Goal: Information Seeking & Learning: Find specific fact

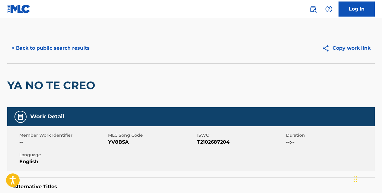
click at [75, 46] on button "< Back to public search results" at bounding box center [50, 48] width 87 height 15
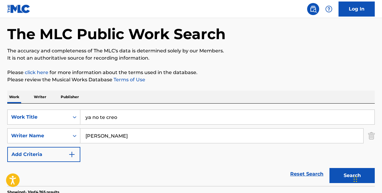
scroll to position [24, 0]
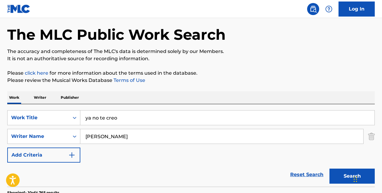
click at [123, 116] on input "ya no te creo" at bounding box center [227, 118] width 294 height 14
type input "y"
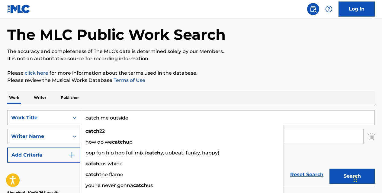
type input "catch me outside"
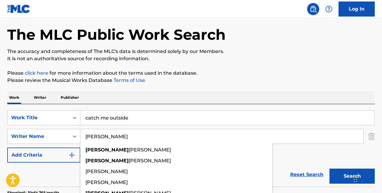
type input "[PERSON_NAME]"
click at [329, 169] on button "Search" at bounding box center [351, 176] width 45 height 15
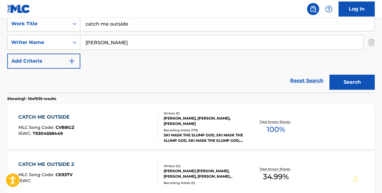
scroll to position [120, 0]
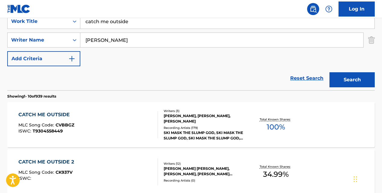
click at [56, 113] on div "CATCH ME OUTSIDE" at bounding box center [46, 114] width 56 height 7
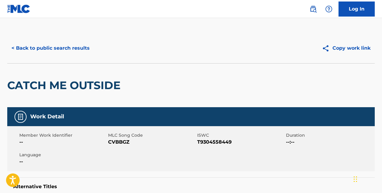
click at [83, 46] on button "< Back to public search results" at bounding box center [50, 48] width 87 height 15
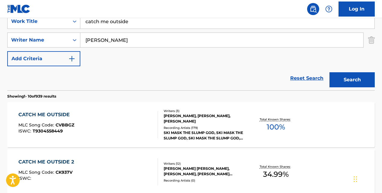
scroll to position [171, 0]
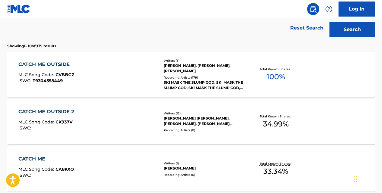
click at [66, 113] on div "CATCH ME OUTSIDE 2" at bounding box center [47, 111] width 59 height 7
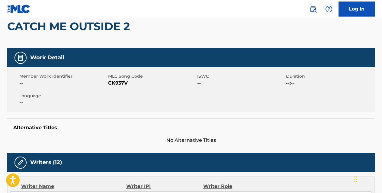
scroll to position [54, 0]
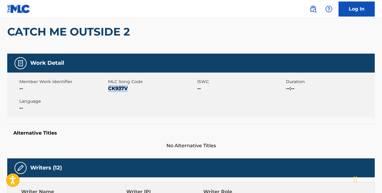
drag, startPoint x: 129, startPoint y: 88, endPoint x: 110, endPoint y: 88, distance: 19.3
click at [110, 88] on span "CK937V" at bounding box center [151, 88] width 87 height 7
copy span "CK937V"
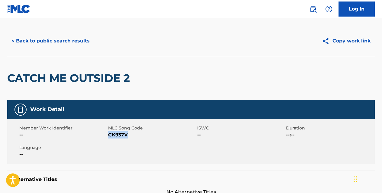
scroll to position [0, 0]
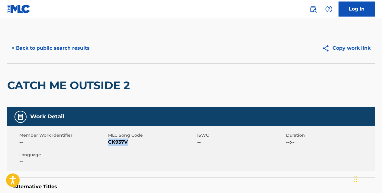
click at [81, 48] on button "< Back to public search results" at bounding box center [50, 48] width 87 height 15
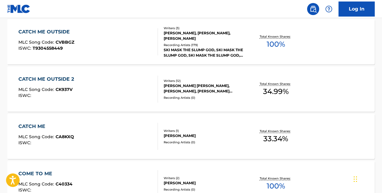
scroll to position [203, 0]
